Goal: Navigation & Orientation: Find specific page/section

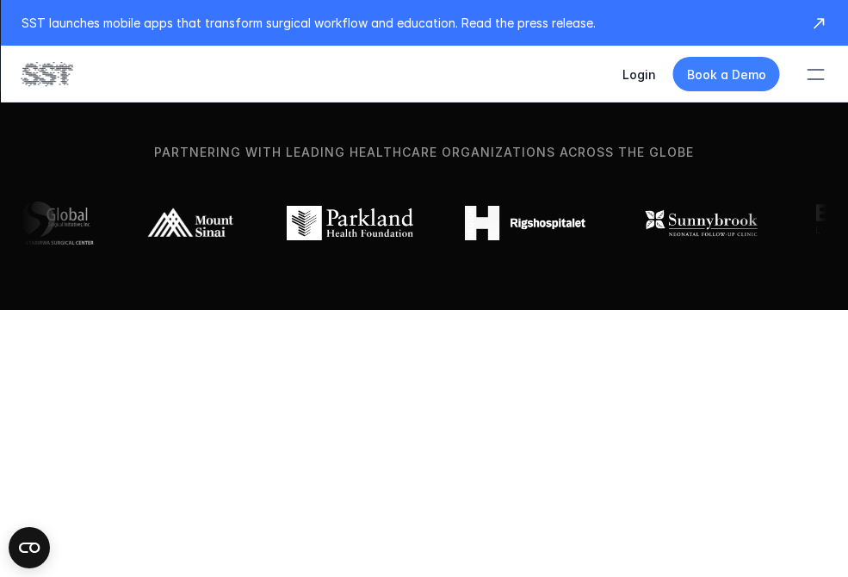
scroll to position [599, 0]
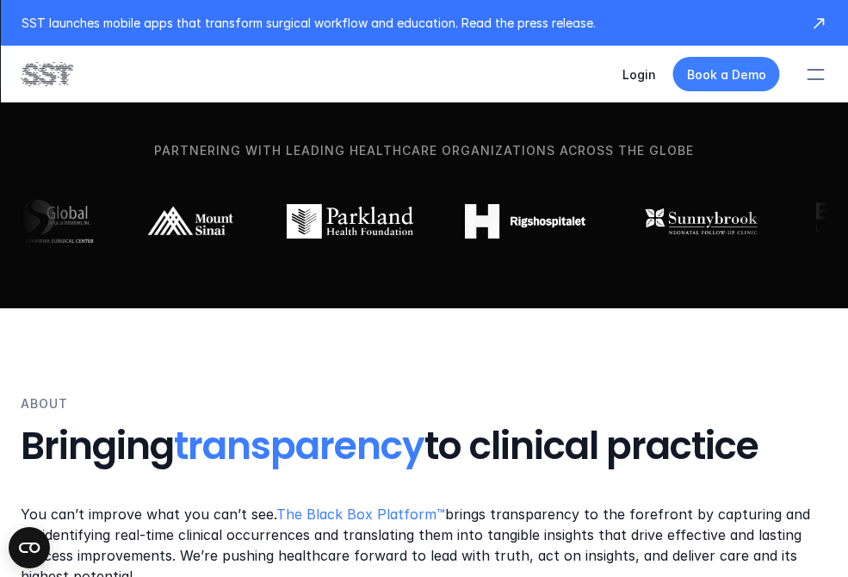
click at [808, 79] on div at bounding box center [815, 79] width 17 height 2
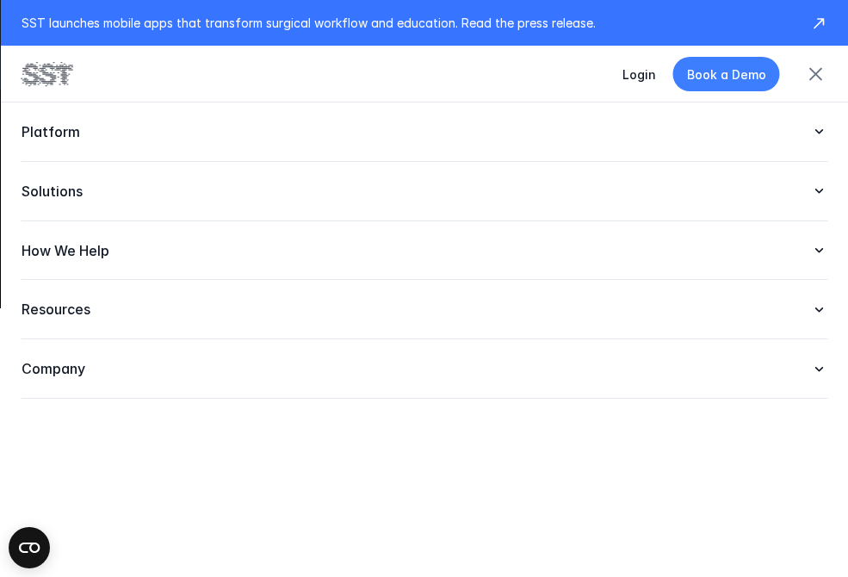
click at [294, 379] on div "Company" at bounding box center [424, 368] width 807 height 59
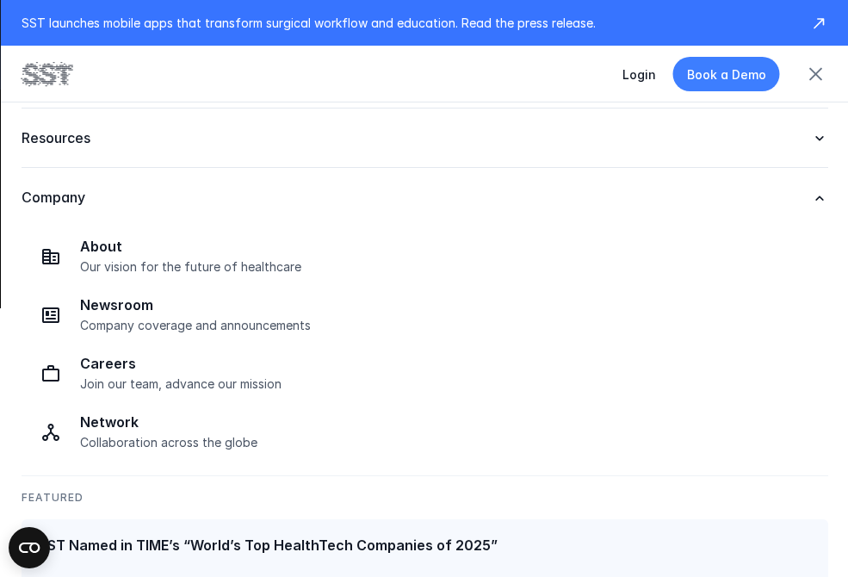
scroll to position [176, 0]
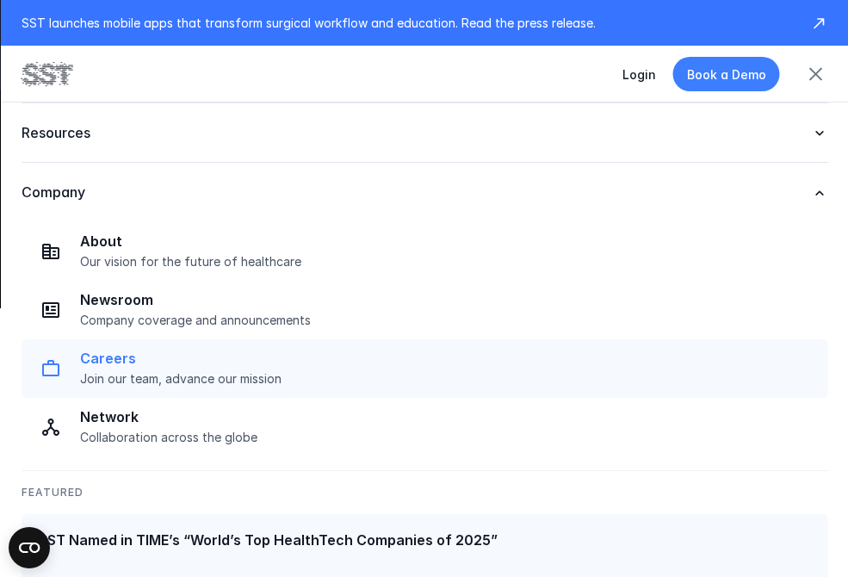
click at [201, 368] on div "Careers Join our team, advance our mission" at bounding box center [448, 368] width 738 height 37
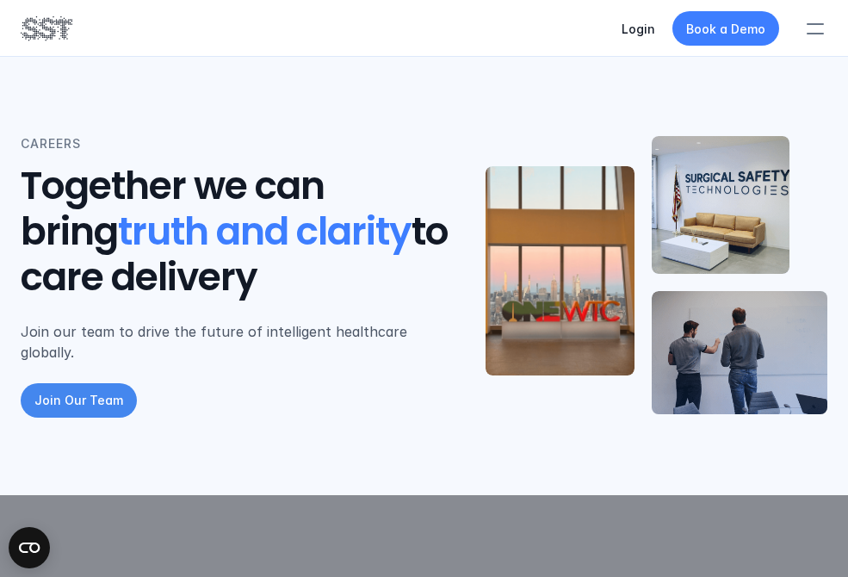
click at [85, 391] on p "Join Our Team" at bounding box center [78, 400] width 89 height 18
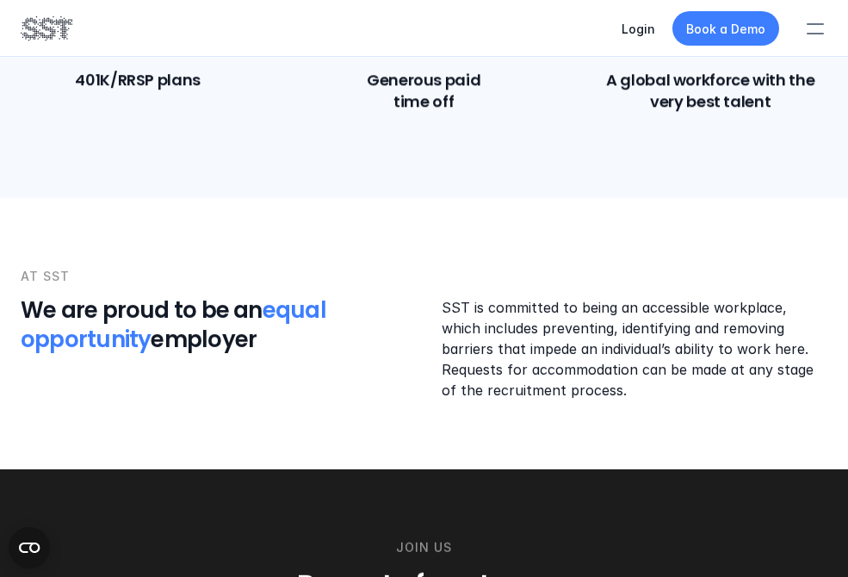
scroll to position [2049, 0]
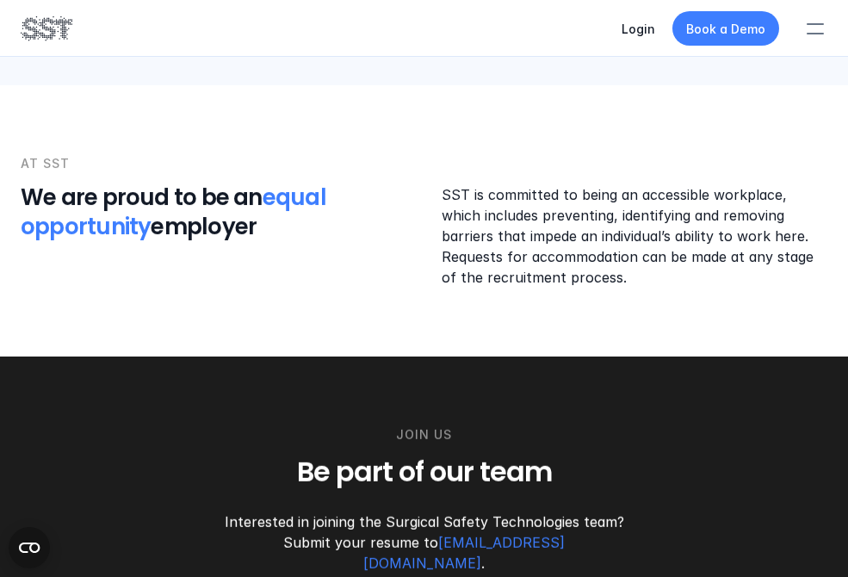
drag, startPoint x: 641, startPoint y: 294, endPoint x: 591, endPoint y: 152, distance: 151.4
click at [591, 152] on div "AT SST We are proud to be an equal opportunity employer SST is committed to bei…" at bounding box center [424, 220] width 848 height 271
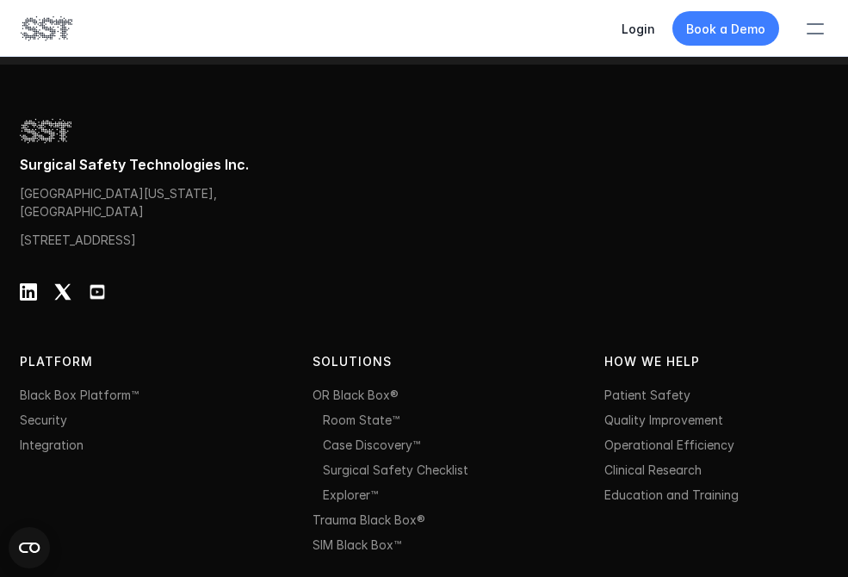
scroll to position [2628, 0]
drag, startPoint x: 189, startPoint y: 214, endPoint x: 12, endPoint y: 213, distance: 177.4
click at [12, 213] on div "Surgical Safety Technologies Inc. [STREET_ADDRESS][US_STATE] [STREET_ADDRESS] P…" at bounding box center [424, 505] width 848 height 882
copy p "[STREET_ADDRESS]"
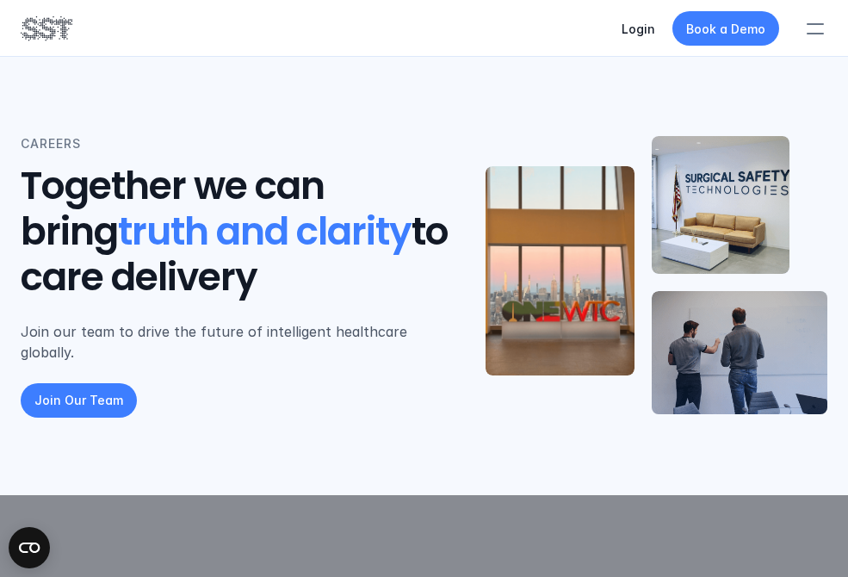
scroll to position [15, 0]
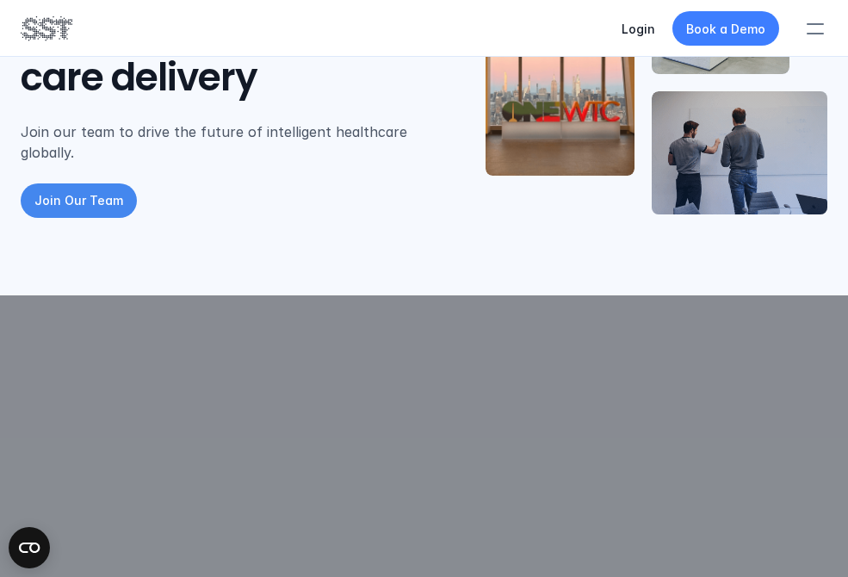
click at [113, 191] on p "Join Our Team" at bounding box center [78, 200] width 89 height 18
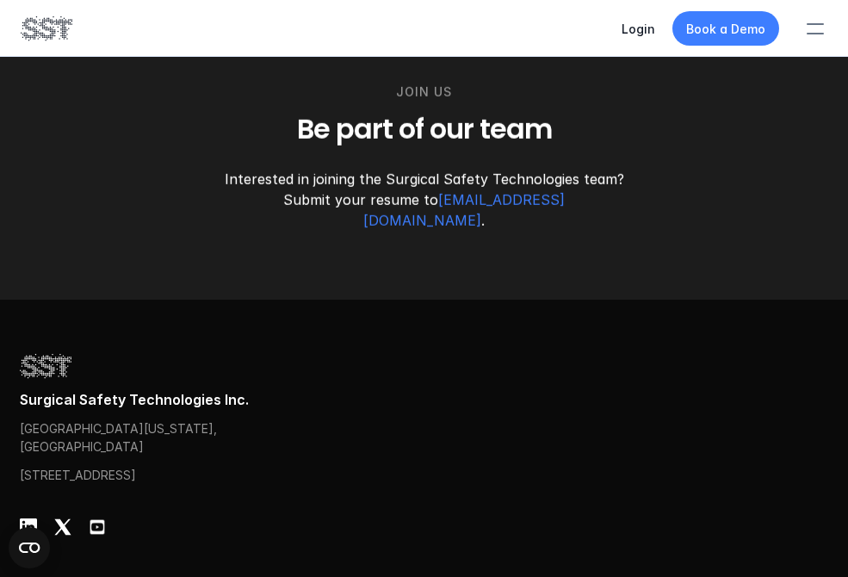
scroll to position [2401, 0]
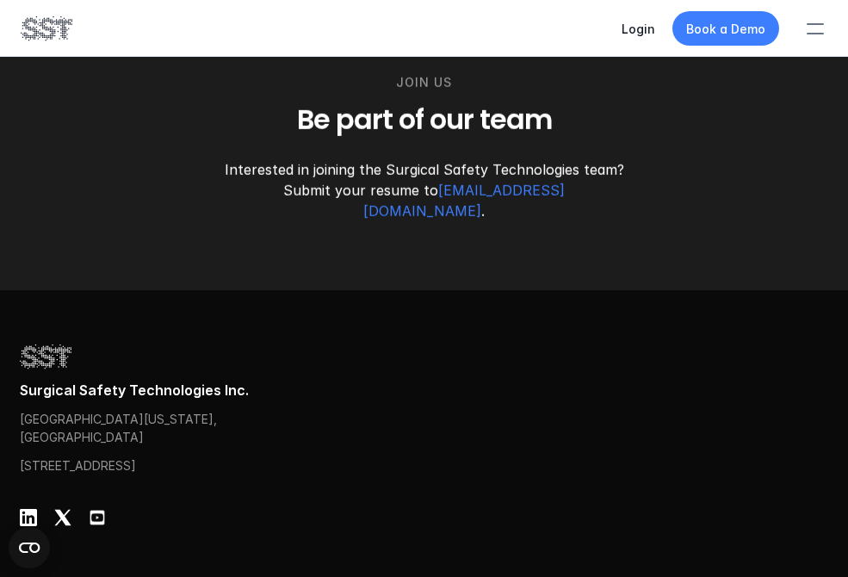
click at [366, 262] on div "Join Us Be part of our team Interested in joining the Surgical Safety Technolog…" at bounding box center [424, 147] width 848 height 286
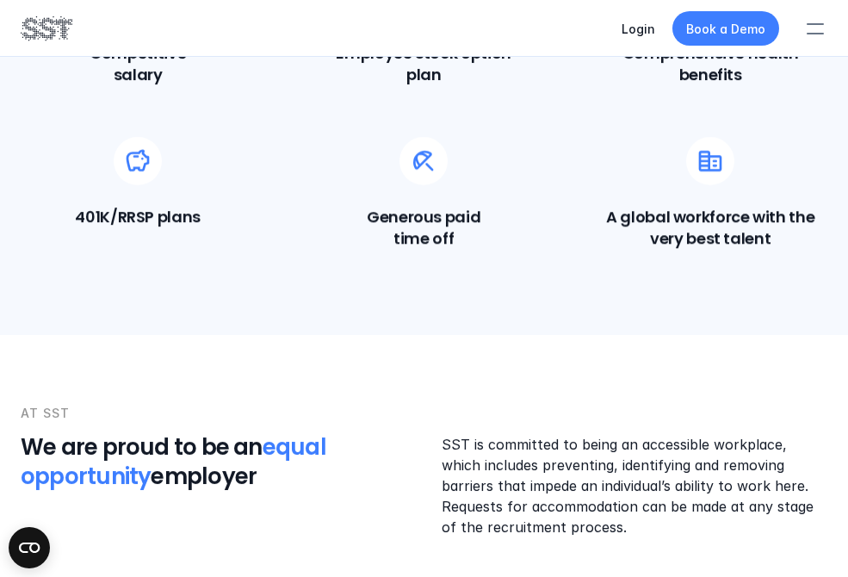
scroll to position [2202, 0]
